Goal: Communication & Community: Answer question/provide support

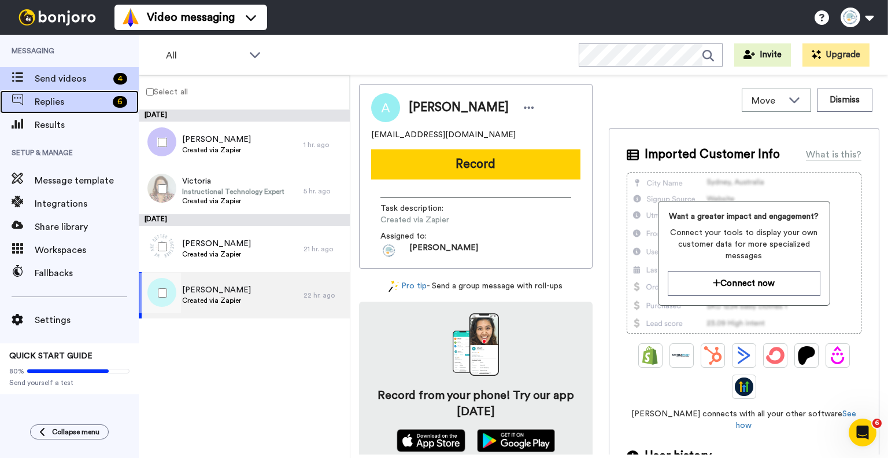
click at [81, 94] on div "Replies 6" at bounding box center [69, 101] width 139 height 23
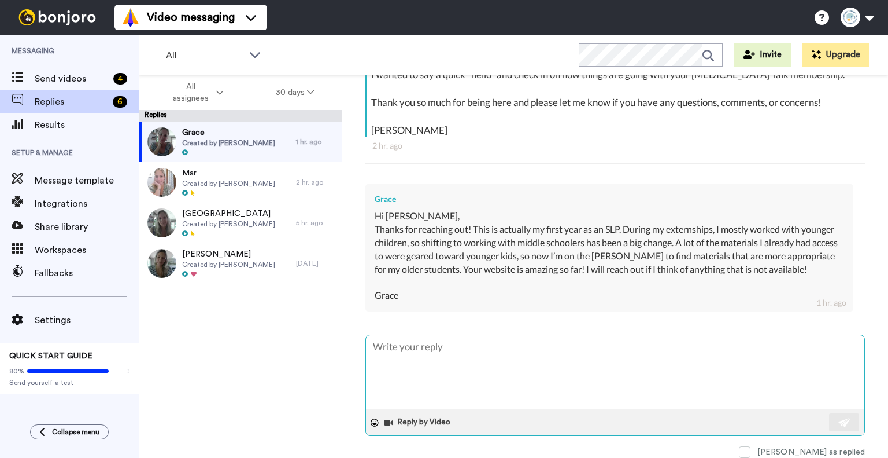
click at [528, 370] on textarea at bounding box center [615, 372] width 499 height 74
type textarea "T"
type textarea "x"
type textarea "Th"
type textarea "x"
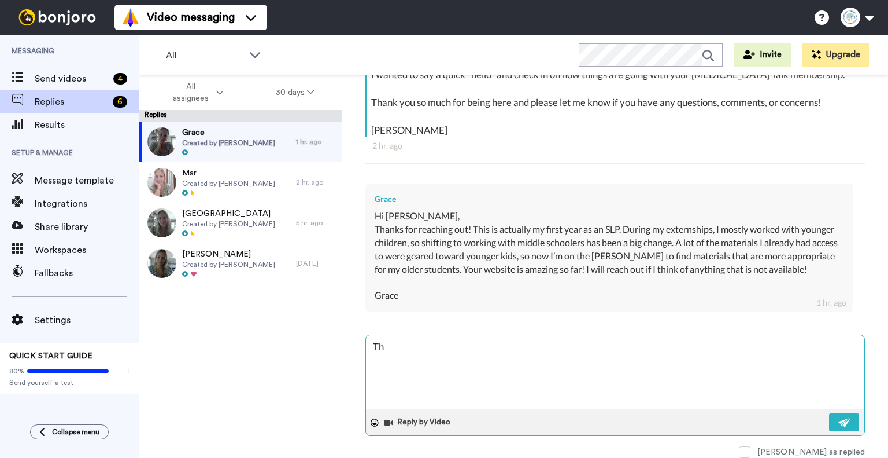
type textarea "Tha"
type textarea "x"
type textarea "Than"
type textarea "x"
type textarea "Thank"
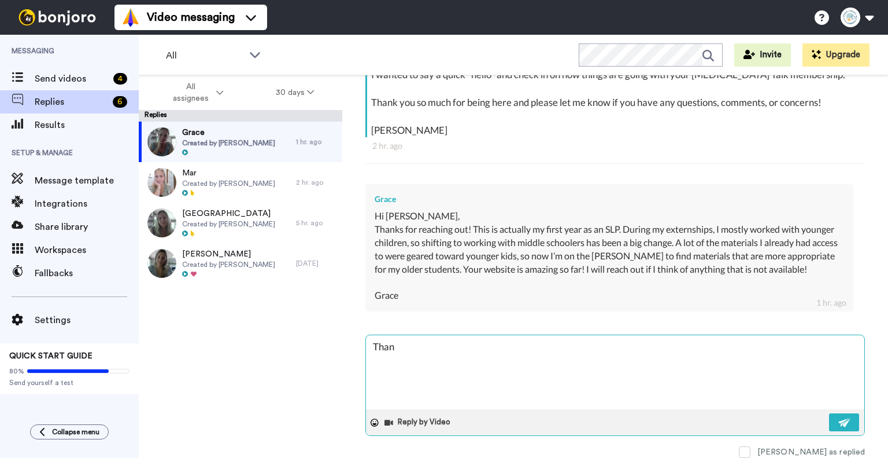
type textarea "x"
type textarea "Thanks"
type textarea "x"
type textarea "Thanks"
type textarea "x"
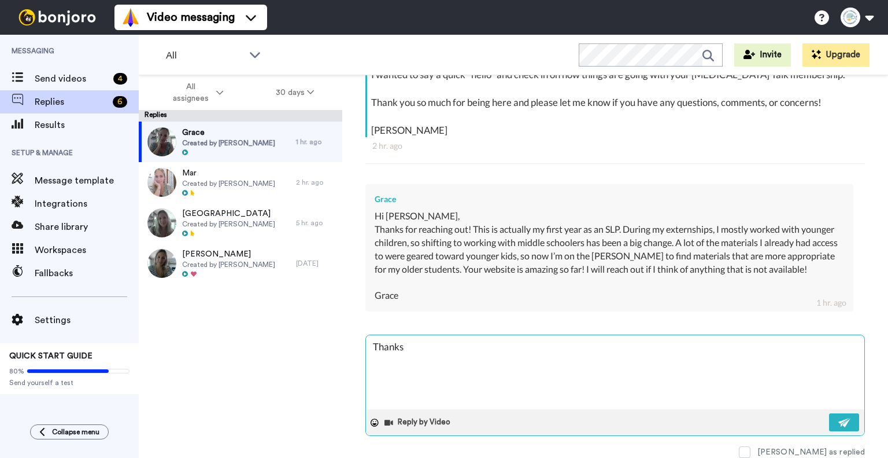
type textarea "Thanks a"
type textarea "x"
type textarea "Thanks an"
type textarea "x"
type textarea "Thanks and"
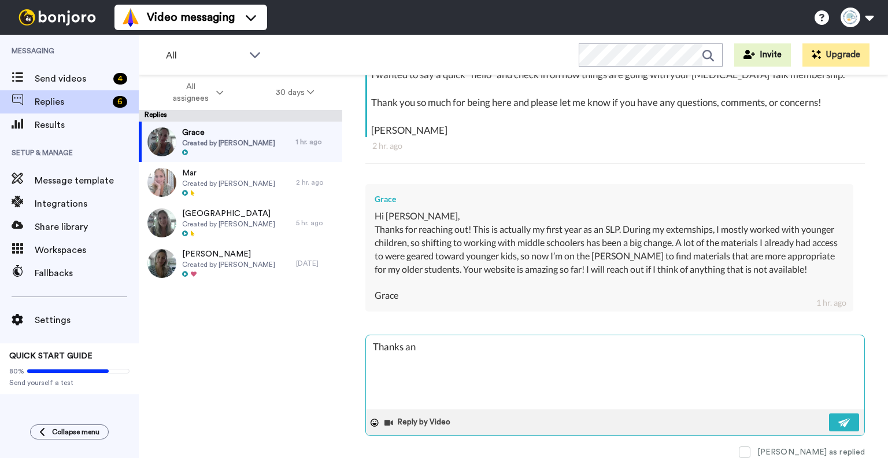
type textarea "x"
type textarea "Thanks and"
type textarea "x"
type textarea "Thanks and g"
type textarea "x"
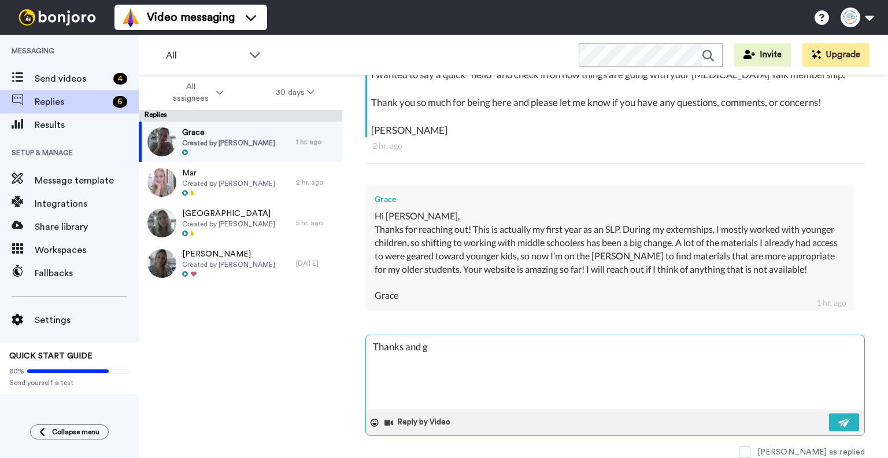
type textarea "Thanks and go"
type textarea "x"
type textarea "Thanks and goo"
type textarea "x"
type textarea "Thanks and good"
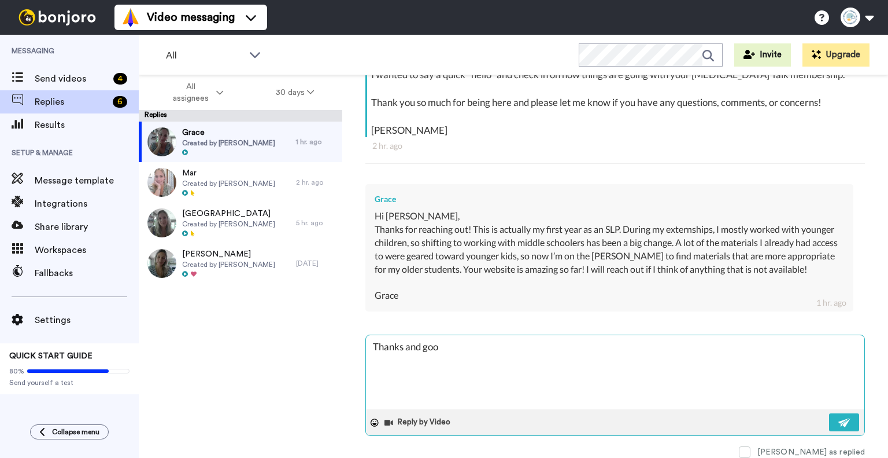
type textarea "x"
type textarea "Thanks and goodl"
type textarea "x"
type textarea "Thanks and goodl"
type textarea "x"
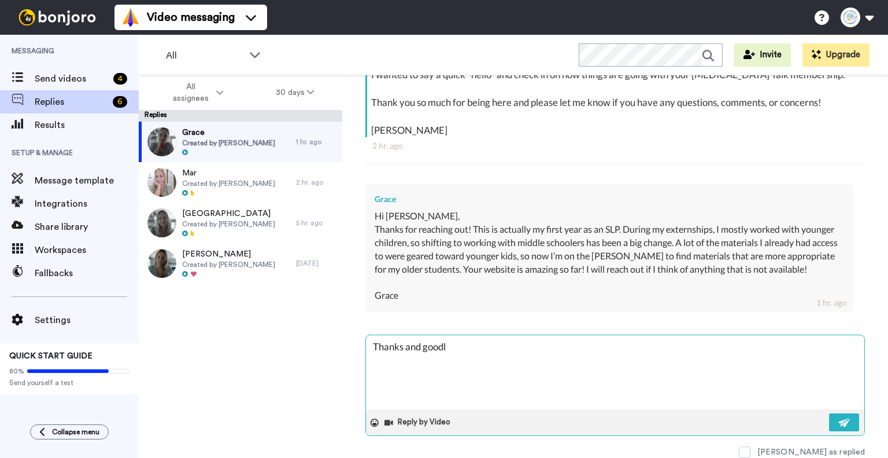
type textarea "Thanks and goodl u"
type textarea "x"
type textarea "Thanks and goodl uc"
type textarea "x"
type textarea "Thanks and goodl uck"
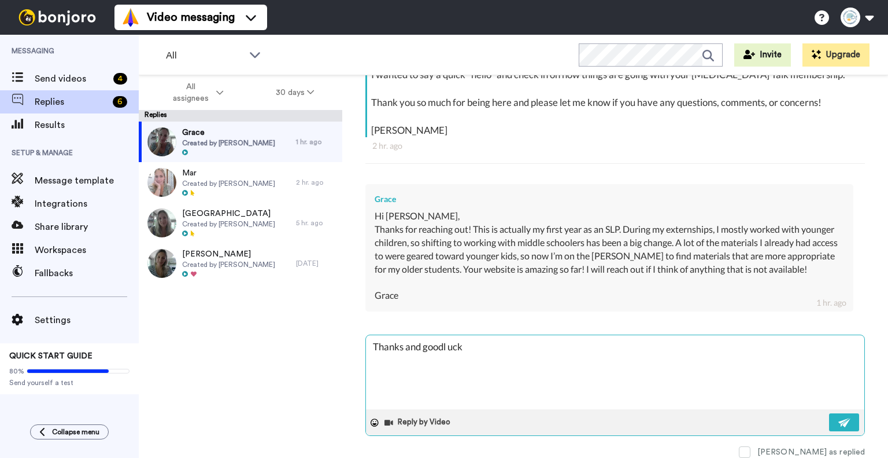
type textarea "x"
type textarea "Thanks and goodl uck!"
type textarea "x"
type textarea "Thanks and goodl uck!"
type textarea "x"
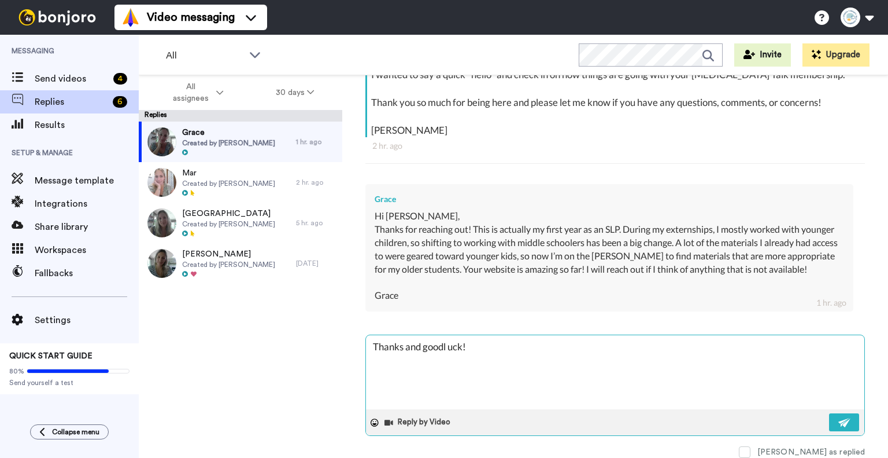
type textarea "Thanks and goodl uck!"
type textarea "x"
type textarea "Thanks and goodl uck"
type textarea "x"
type textarea "Thanks and goodl uc"
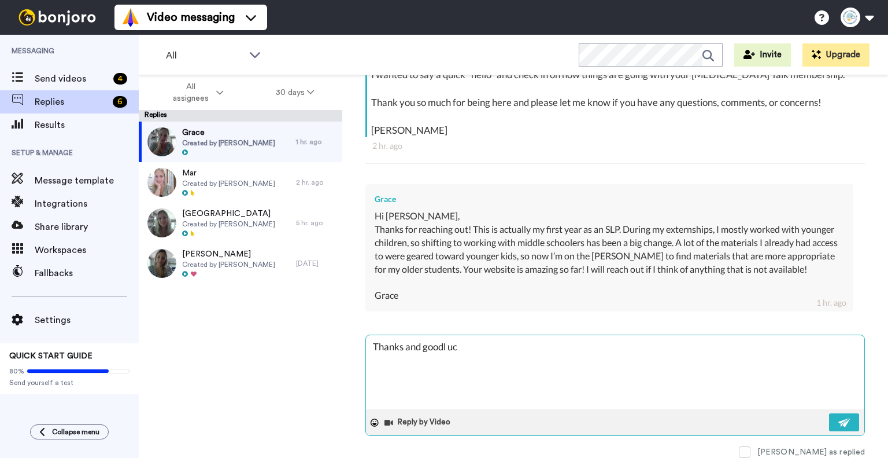
type textarea "x"
type textarea "Thanks and goodl u"
type textarea "x"
type textarea "Thanks and goodl"
type textarea "x"
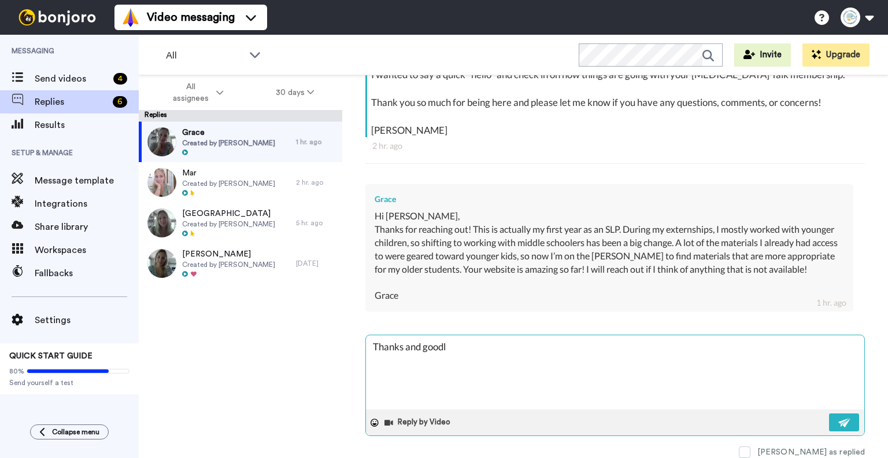
type textarea "Thanks and goodl"
type textarea "x"
type textarea "Thanks and good"
type textarea "x"
type textarea "Thanks and good"
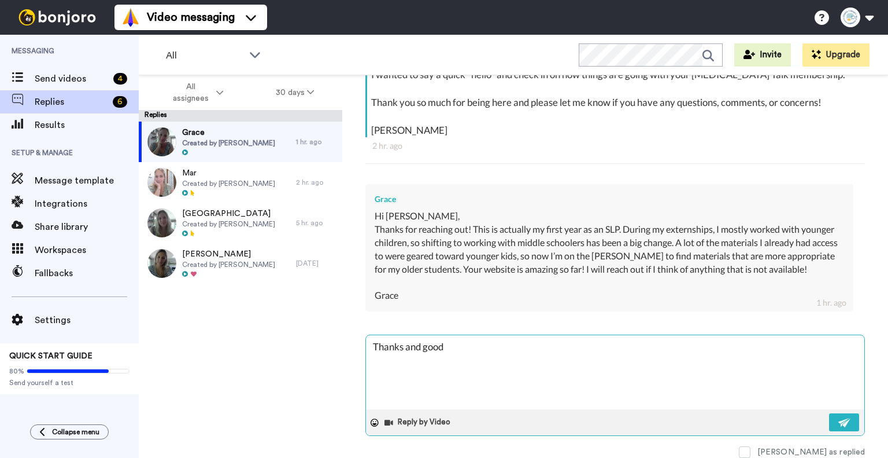
type textarea "x"
type textarea "Thanks and good l"
type textarea "x"
type textarea "Thanks and good lu"
type textarea "x"
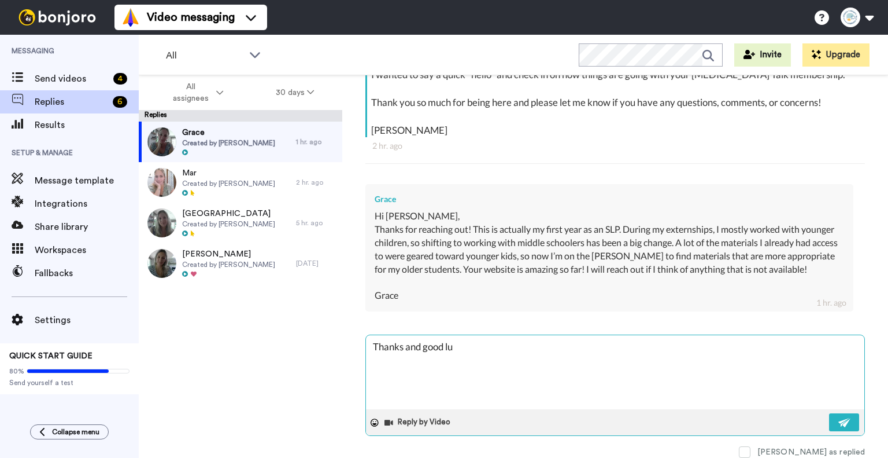
type textarea "Thanks and good [PERSON_NAME]"
type textarea "x"
type textarea "Thanks and good luck"
type textarea "x"
type textarea "Thanks and good luck!"
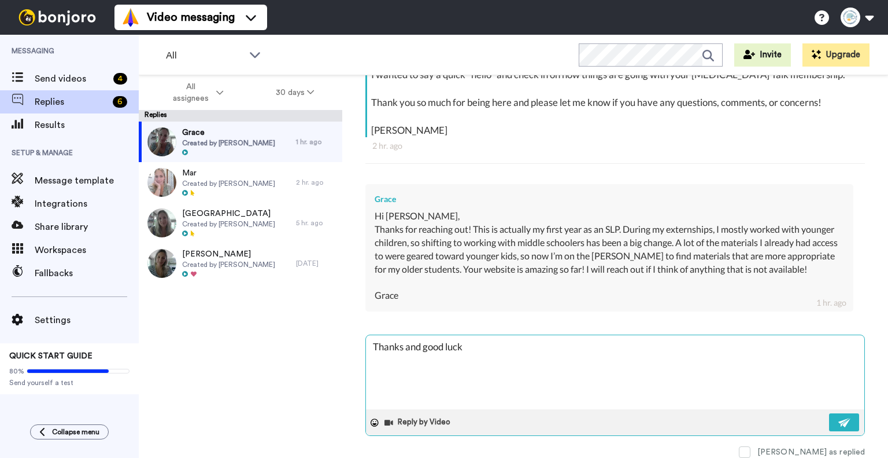
type textarea "x"
type textarea "Thanks and good luck!"
type textarea "x"
type textarea "Thanks and good luck!"
type textarea "x"
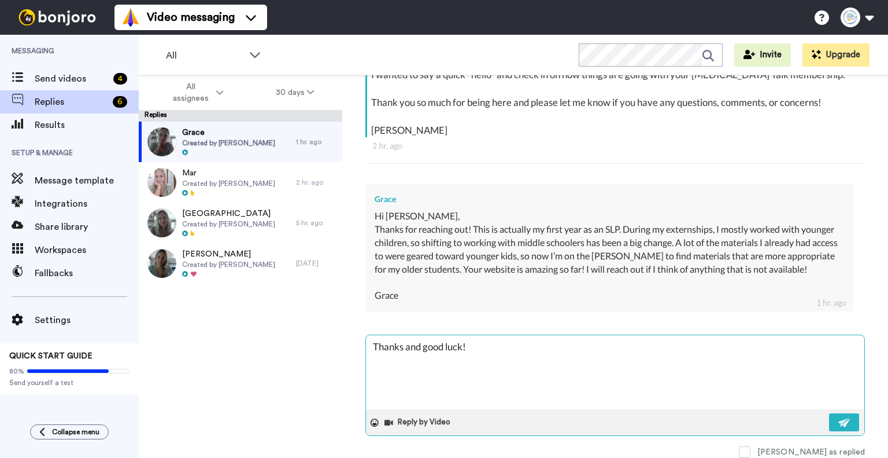
type textarea "Thanks and good luck"
type textarea "x"
type textarea "Thanks and good [PERSON_NAME]"
type textarea "x"
type textarea "Thanks and good lu"
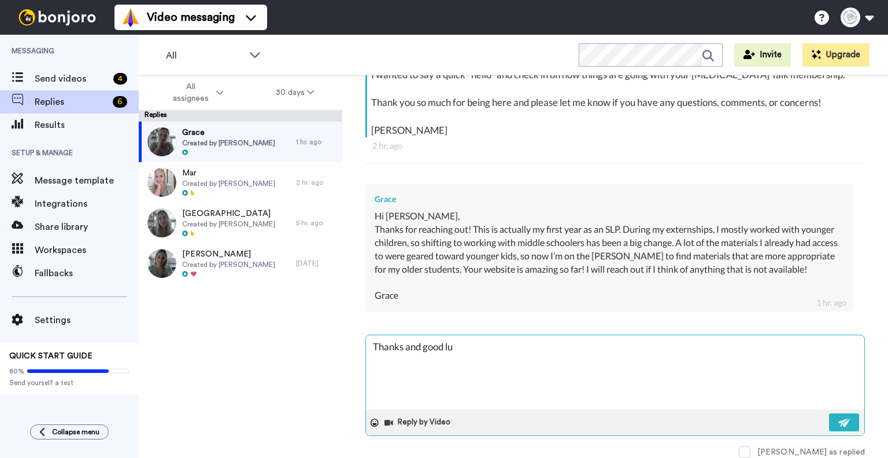
type textarea "x"
type textarea "Thanks and good l"
type textarea "x"
type textarea "Thanks and good"
type textarea "x"
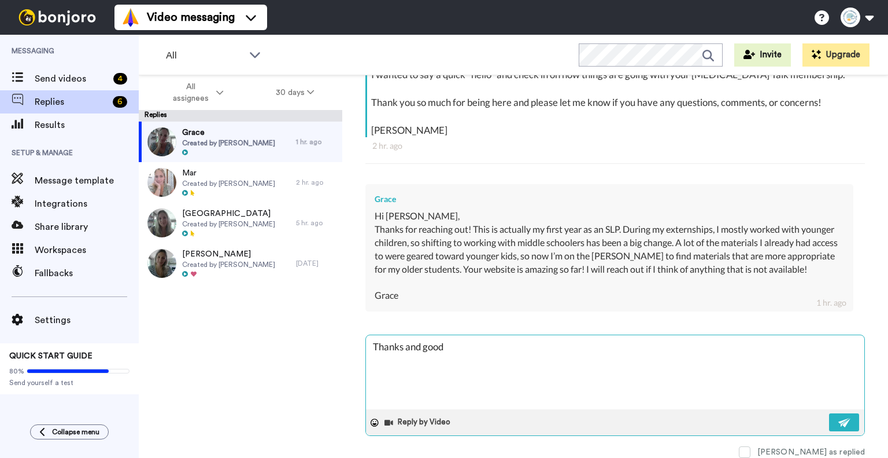
type textarea "Thanks and good"
type textarea "x"
type textarea "Thanks and goo"
type textarea "x"
type textarea "Thanks and go"
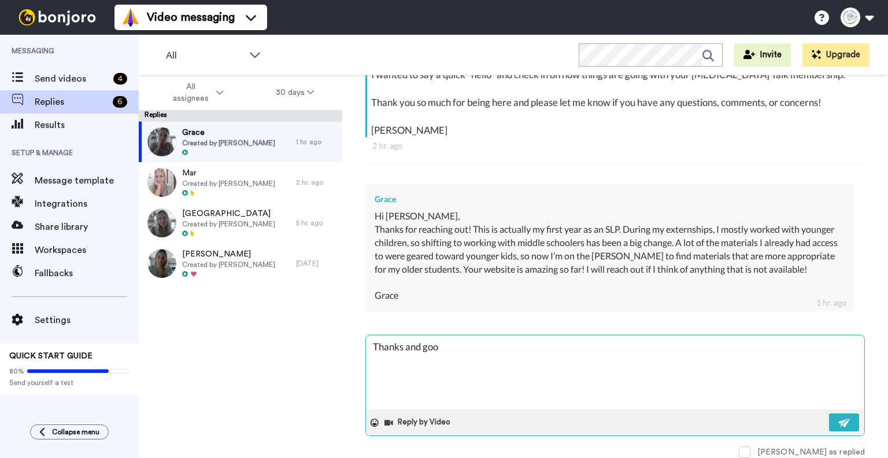
type textarea "x"
type textarea "Thanks and g"
type textarea "x"
type textarea "Thanks and"
type textarea "x"
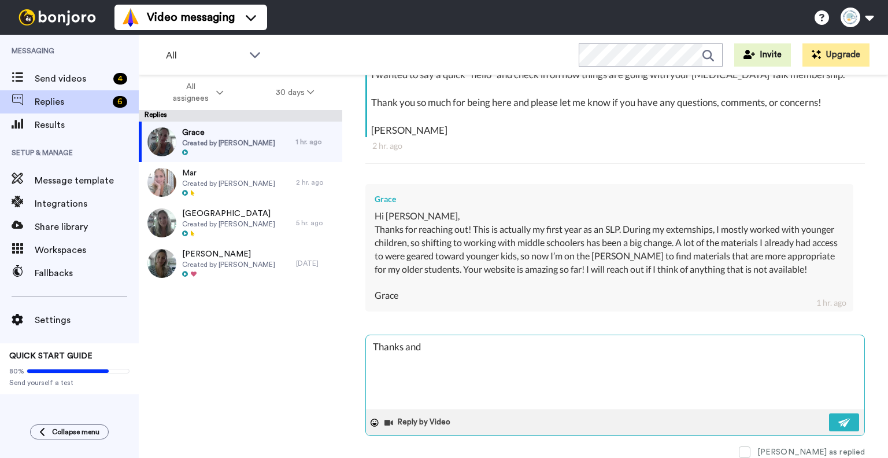
type textarea "Thanks and"
type textarea "x"
type textarea "Thanks and"
type textarea "x"
type textarea "Thanks and g"
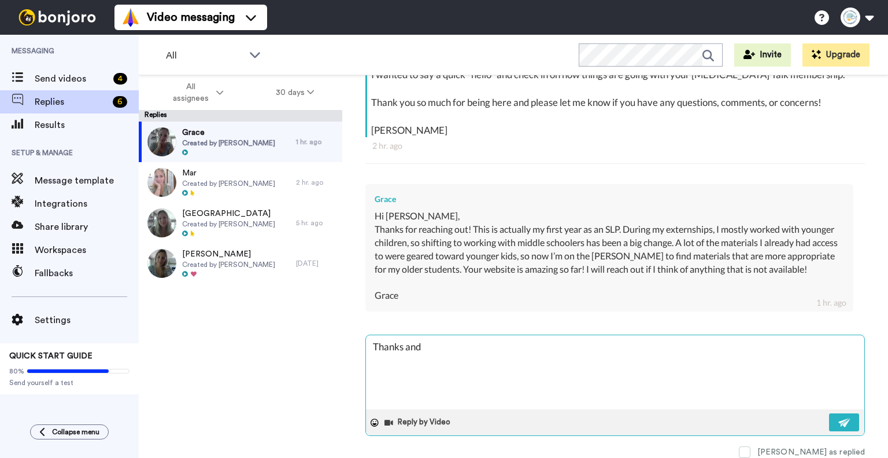
type textarea "x"
type textarea "Thanks and go"
type textarea "x"
type textarea "Thanks and goo"
type textarea "x"
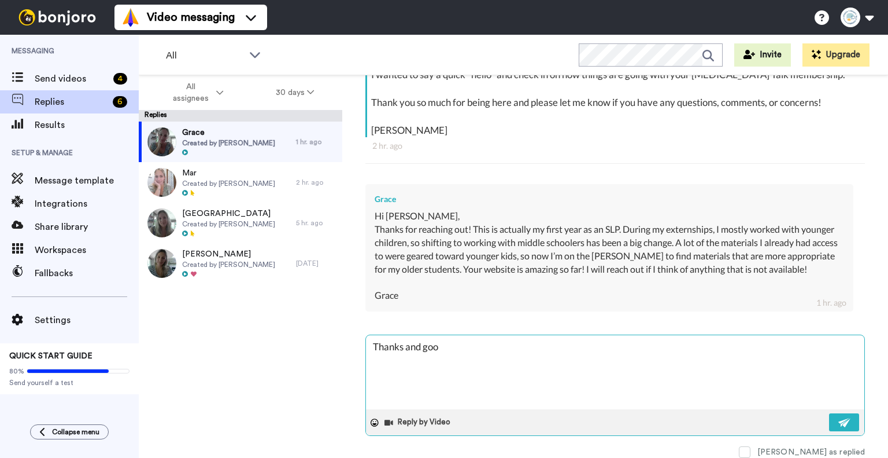
type textarea "Thanks and good"
type textarea "x"
type textarea "Thanks and good"
type textarea "x"
type textarea "Thanks and good l"
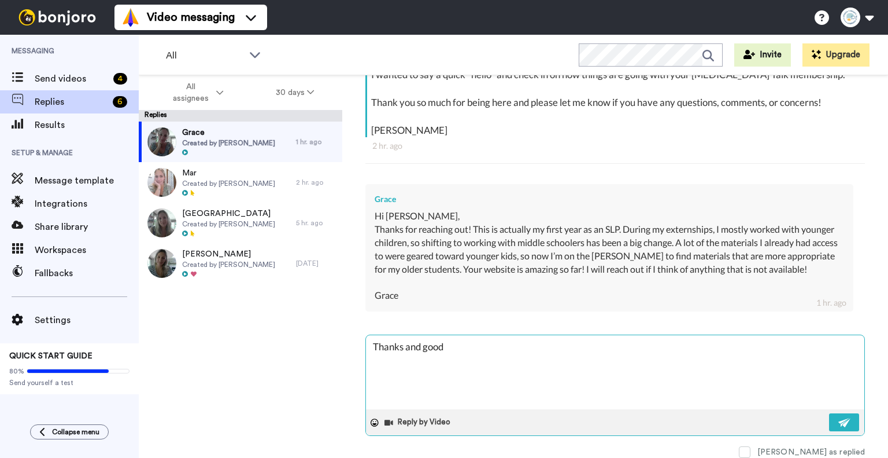
type textarea "x"
type textarea "Thanks and good lu"
type textarea "x"
type textarea "Thanks and good [PERSON_NAME]"
type textarea "x"
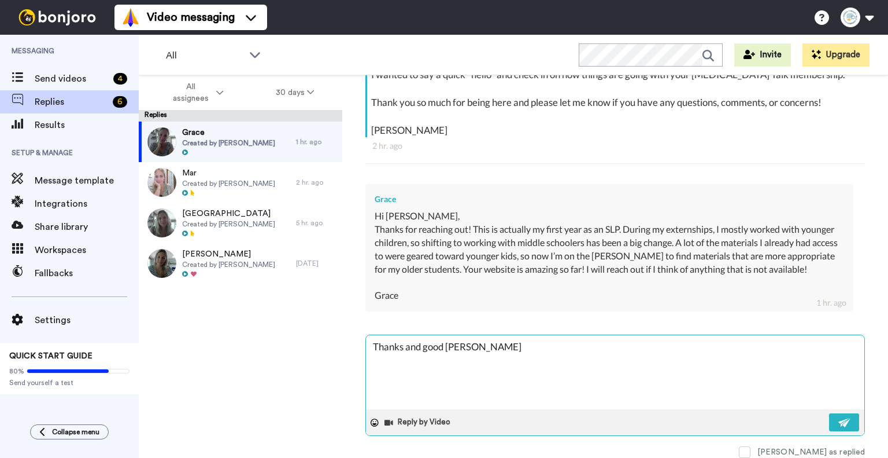
type textarea "Thanks and good luck"
type textarea "x"
type textarea "Thanks and good luck!"
type textarea "x"
type textarea "Thanks and good luck!"
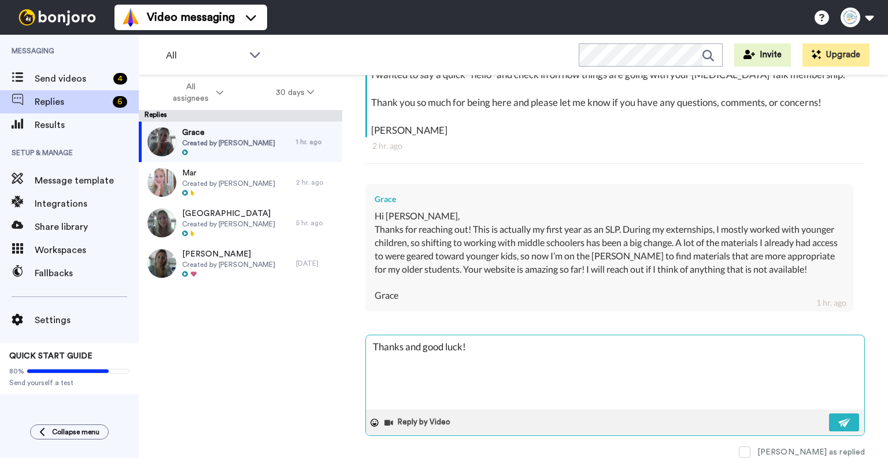
type textarea "x"
type textarea "Thanks and good luck! F"
type textarea "x"
type textarea "Thanks and good luck! Fo"
type textarea "x"
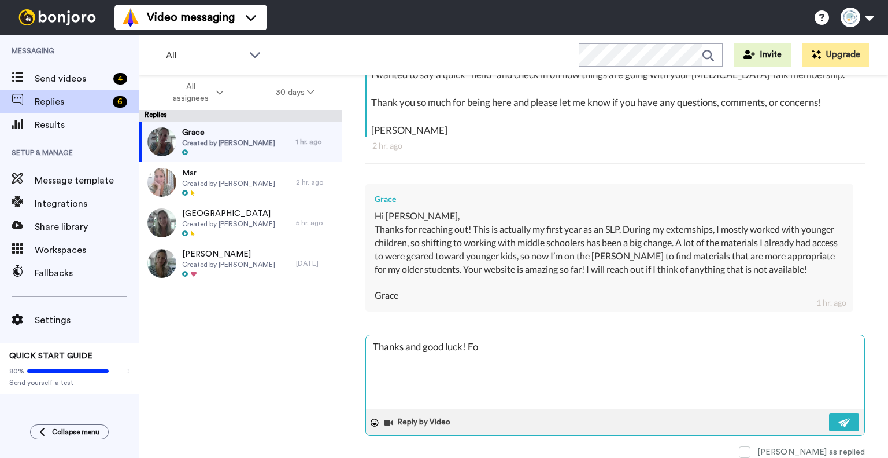
type textarea "Thanks and good luck! For"
type textarea "x"
type textarea "Thanks and good luck! For"
type textarea "x"
type textarea "Thanks and good luck! For m"
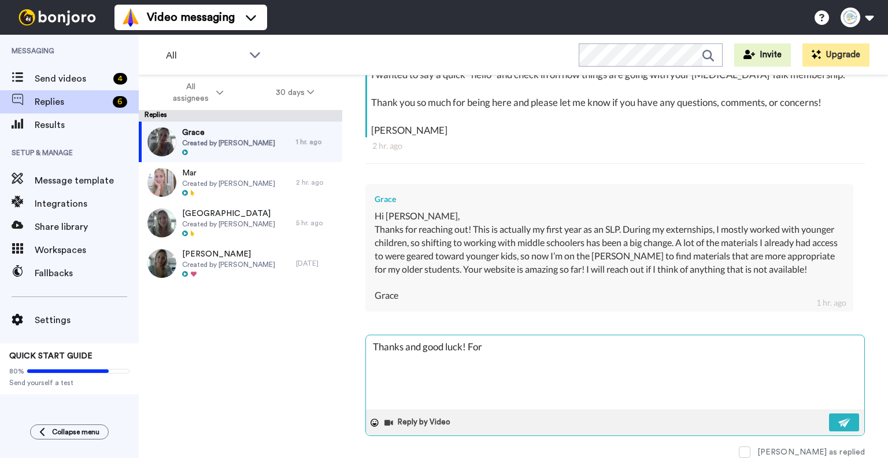
type textarea "x"
type textarea "Thanks and good luck! For mi"
type textarea "x"
type textarea "Thanks and good luck! For mid"
type textarea "x"
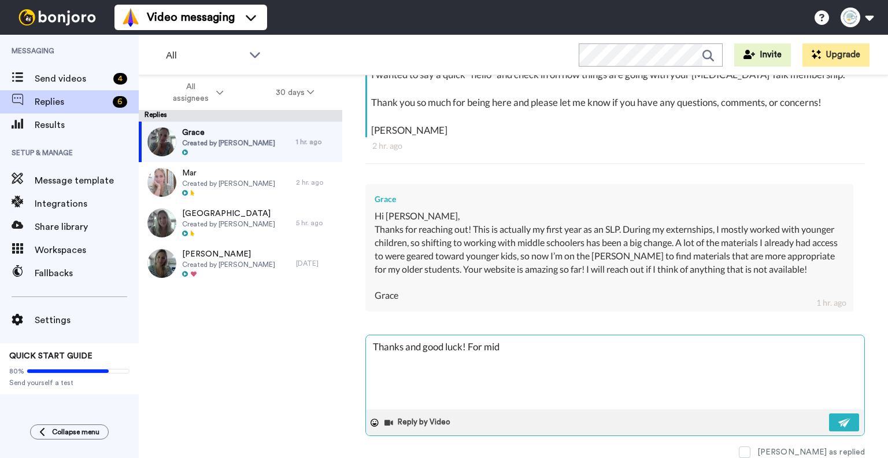
type textarea "Thanks and good luck! For midd"
type textarea "x"
type textarea "Thanks and good luck! For middl"
type textarea "x"
type textarea "Thanks and good luck! For middle"
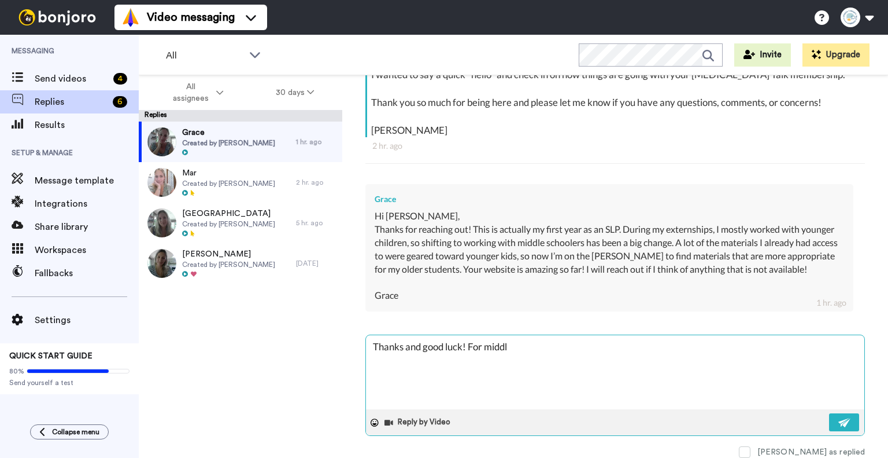
type textarea "x"
type textarea "Thanks and good luck! For middles"
type textarea "x"
type textarea "Thanks and good luck! For middle"
type textarea "x"
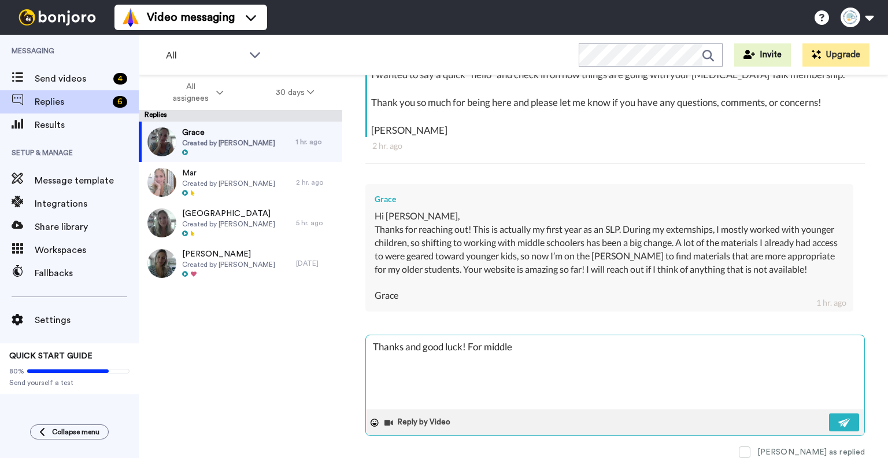
type textarea "Thanks and good luck! For middle"
type textarea "x"
type textarea "Thanks and good luck! For middle s"
type textarea "x"
type textarea "Thanks and good luck! For middle sc"
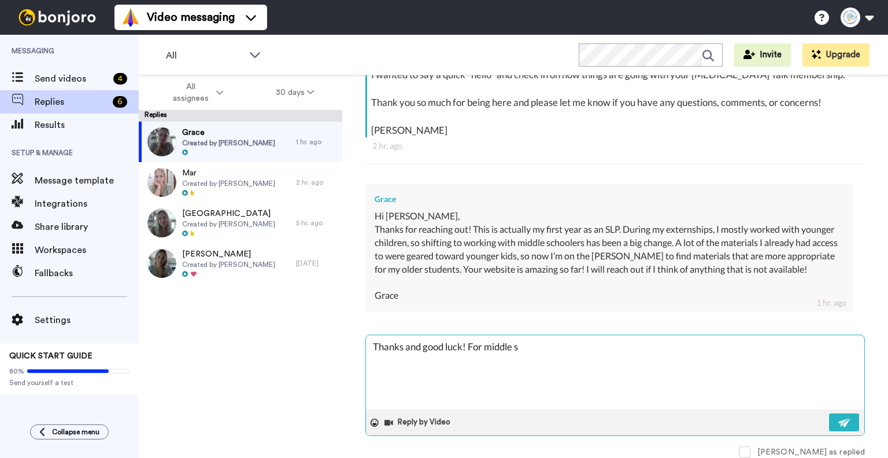
type textarea "x"
type textarea "Thanks and good luck! For middle sch"
type textarea "x"
type textarea "Thanks and good luck! For middle scho"
type textarea "x"
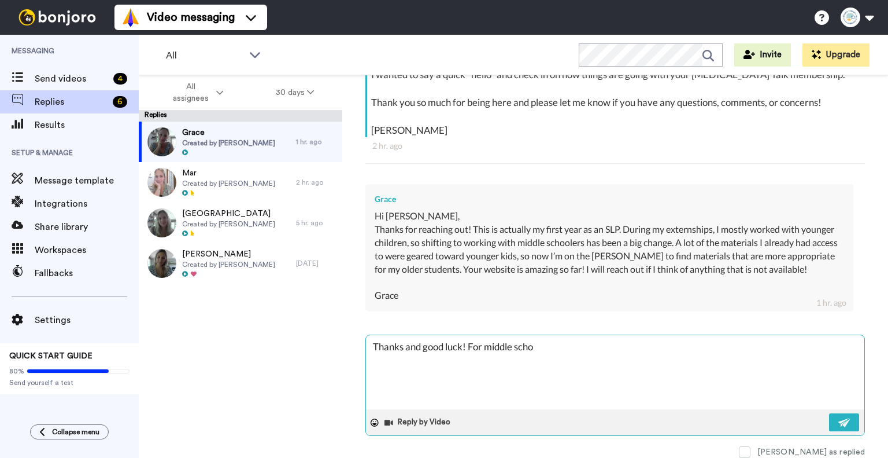
type textarea "Thanks and good luck! For middle schoo"
type textarea "x"
type textarea "Thanks and good luck! For middle school"
type textarea "x"
type textarea "Thanks and good luck! For middle school,"
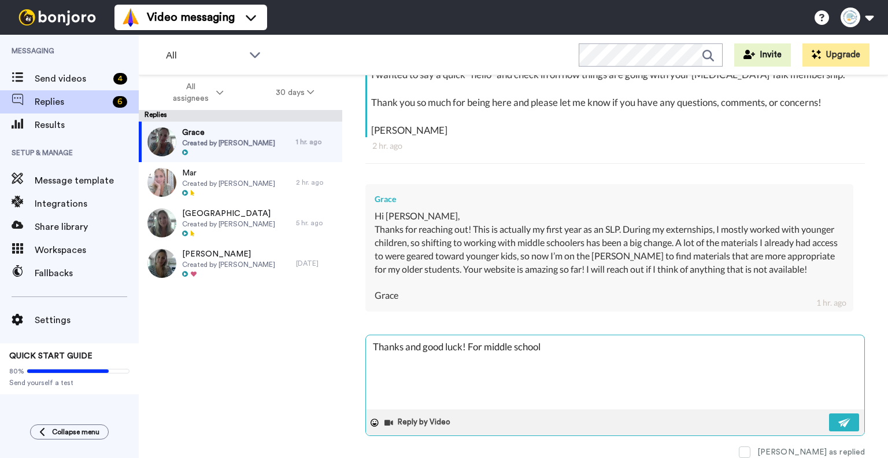
type textarea "x"
type textarea "Thanks and good luck! For middle school,"
type textarea "x"
type textarea "Thanks and good luck! For middle school, t"
type textarea "x"
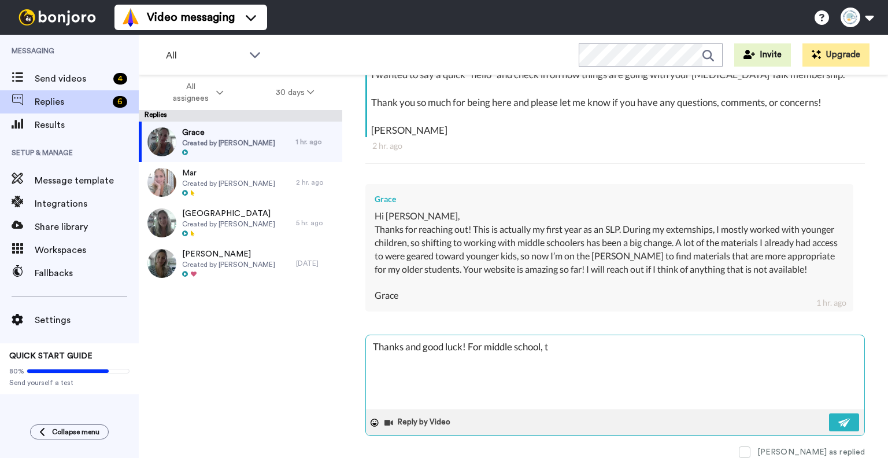
type textarea "Thanks and good luck! For middle school, th"
type textarea "x"
type textarea "Thanks and good luck! For middle school, the"
type textarea "x"
type textarea "Thanks and good luck! For middle school, ther"
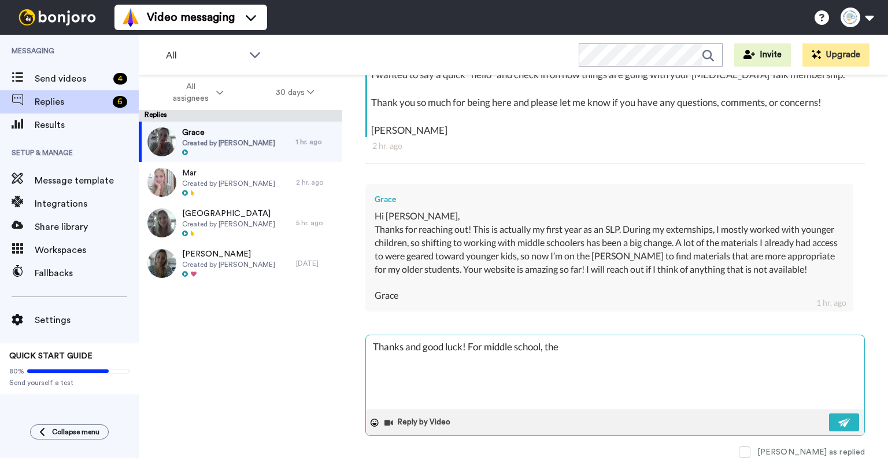
type textarea "x"
type textarea "Thanks and good luck! For middle school, there"
type textarea "x"
type textarea "Thanks and good luck! For middle school, there"
type textarea "x"
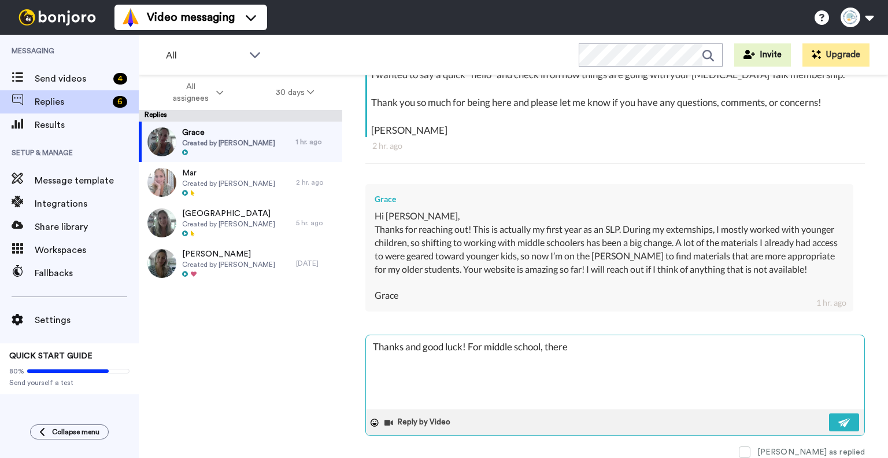
type textarea "Thanks and good luck! For middle school, there a"
type textarea "x"
type textarea "Thanks and good luck! For middle school, there ar"
type textarea "x"
type textarea "Thanks and good luck! For middle school, there are"
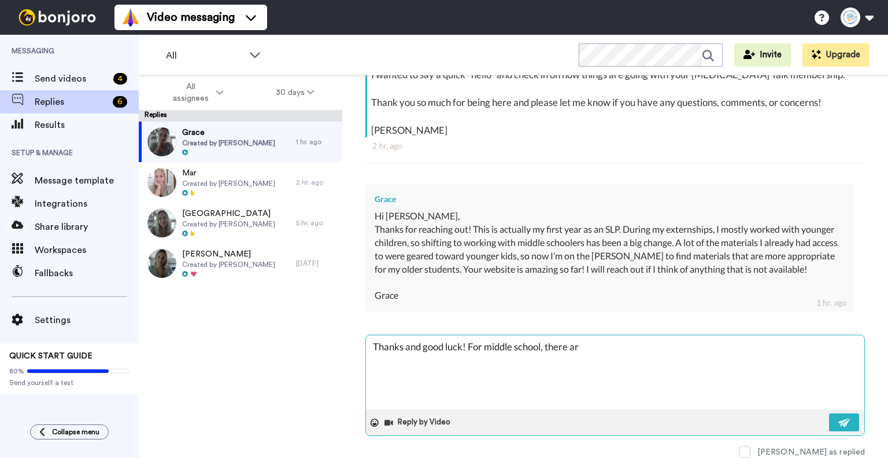
type textarea "x"
type textarea "Thanks and good luck! For middle school, there are"
type textarea "x"
type textarea "Thanks and good luck! For middle school, there are"
type textarea "x"
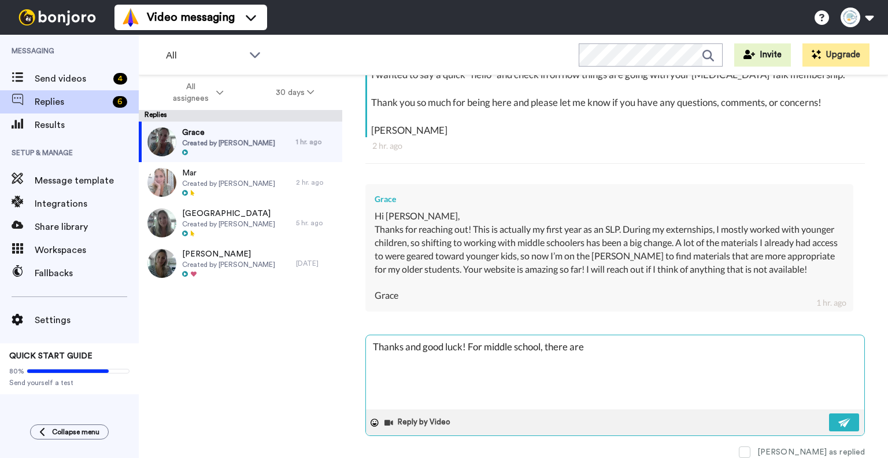
type textarea "Thanks and good luck! For middle school, there ar"
type textarea "x"
type textarea "Thanks and good luck! For middle school, there a"
type textarea "x"
type textarea "Thanks and good luck! For middle school, there"
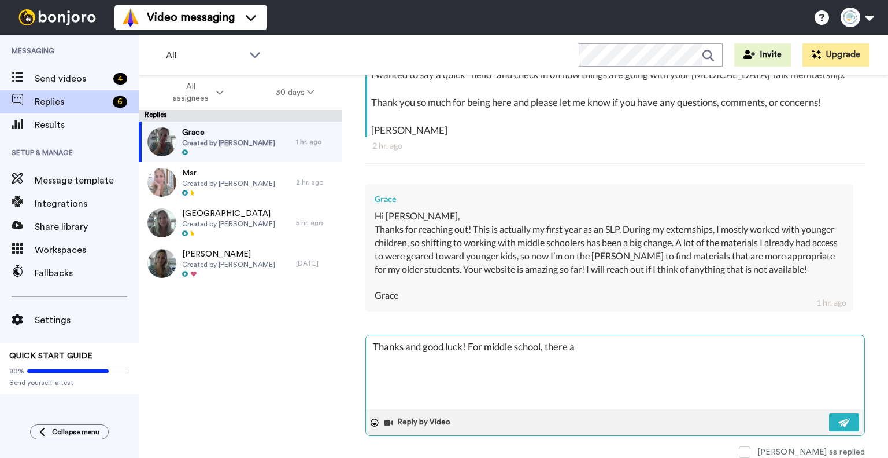
type textarea "x"
type textarea "Thanks and good luck! For middle school, there"
type textarea "x"
type textarea "Thanks and good luck! For middle school, ther"
type textarea "x"
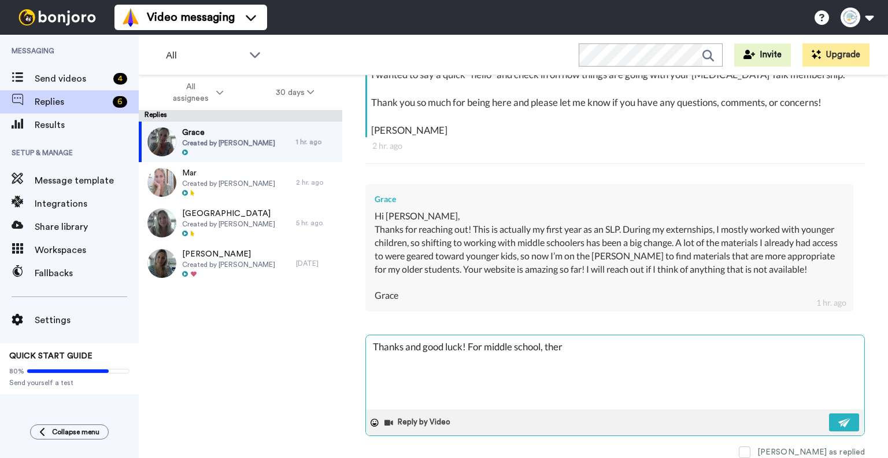
type textarea "Thanks and good luck! For middle school, the"
type textarea "x"
type textarea "Thanks and good luck! For middle school, th"
type textarea "x"
type textarea "Thanks and good luck! For middle school, t"
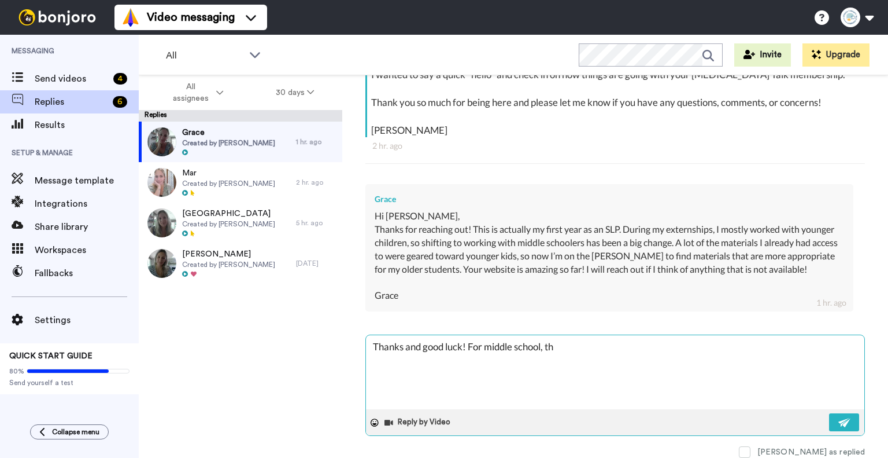
type textarea "x"
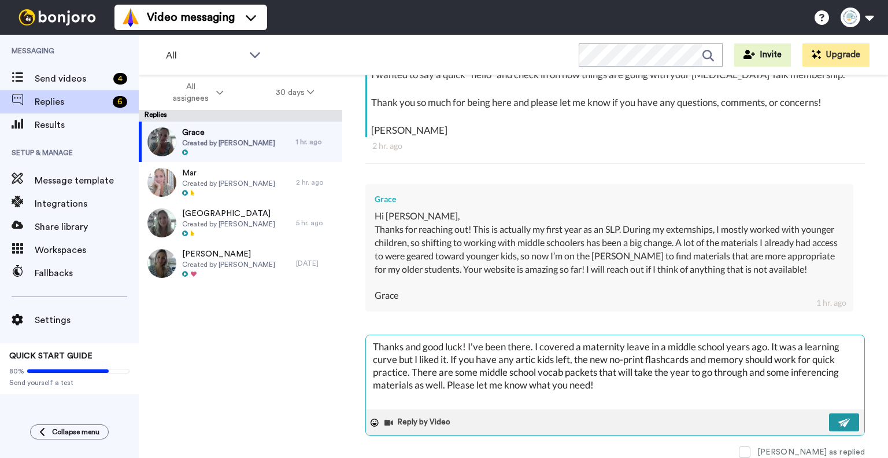
click at [832, 416] on button at bounding box center [844, 422] width 30 height 18
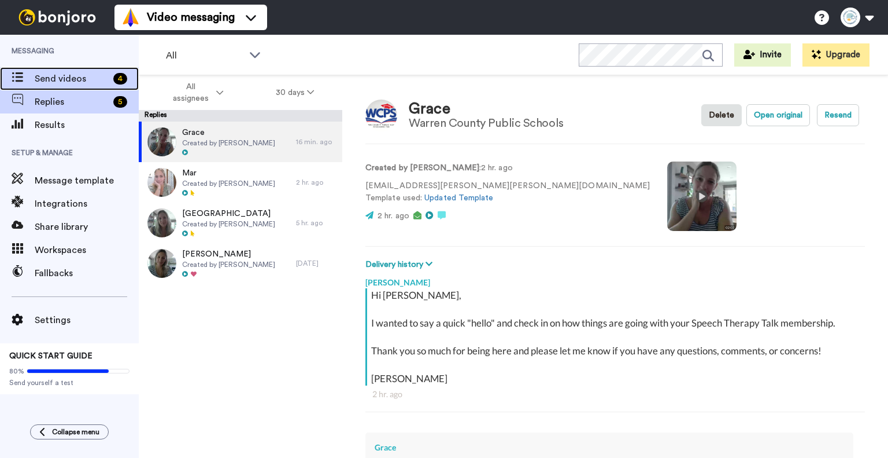
click at [87, 83] on span "Send videos" at bounding box center [72, 79] width 74 height 14
